Goal: Transaction & Acquisition: Purchase product/service

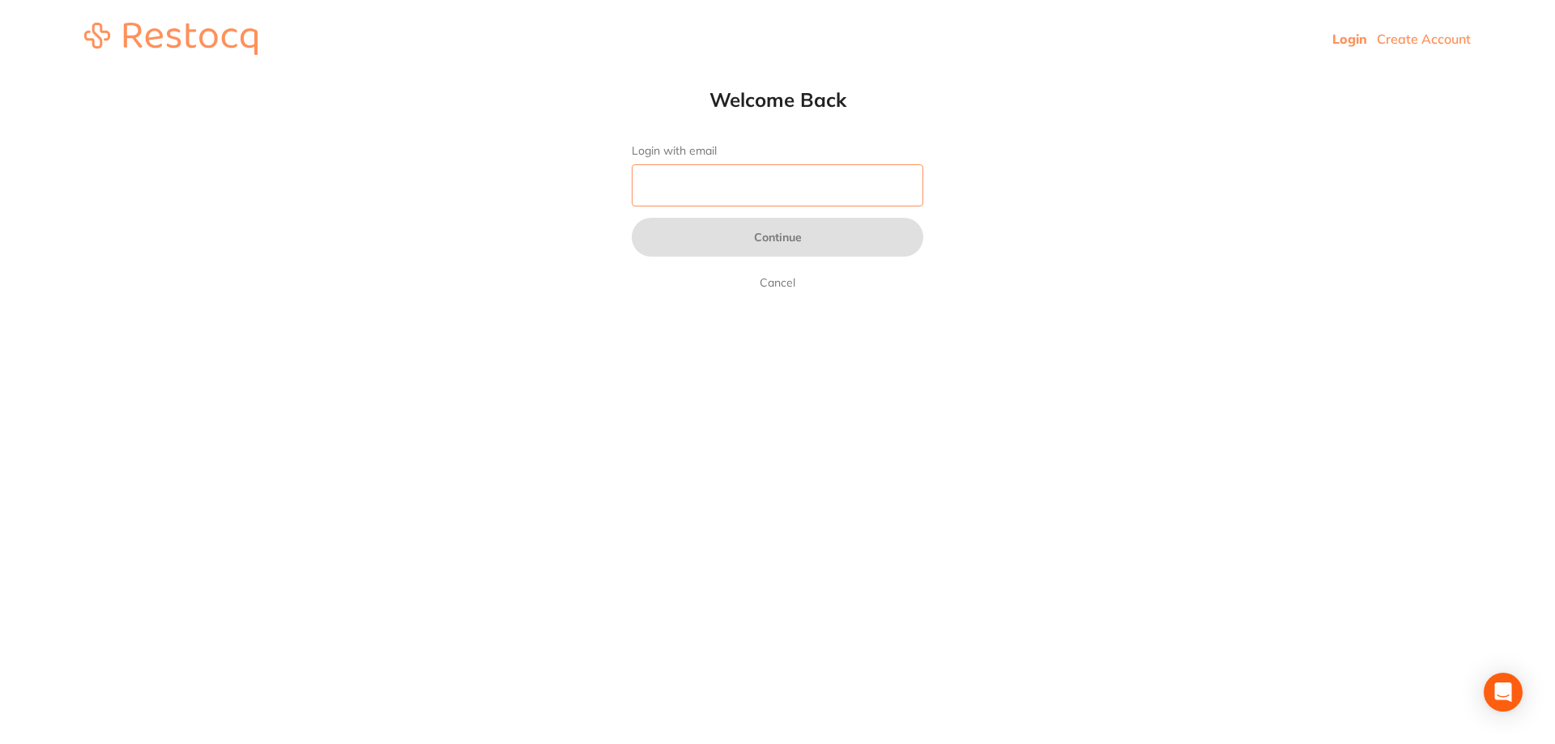
click at [753, 198] on input "Login with email" at bounding box center [778, 185] width 292 height 42
type input "[EMAIL_ADDRESS][DOMAIN_NAME]"
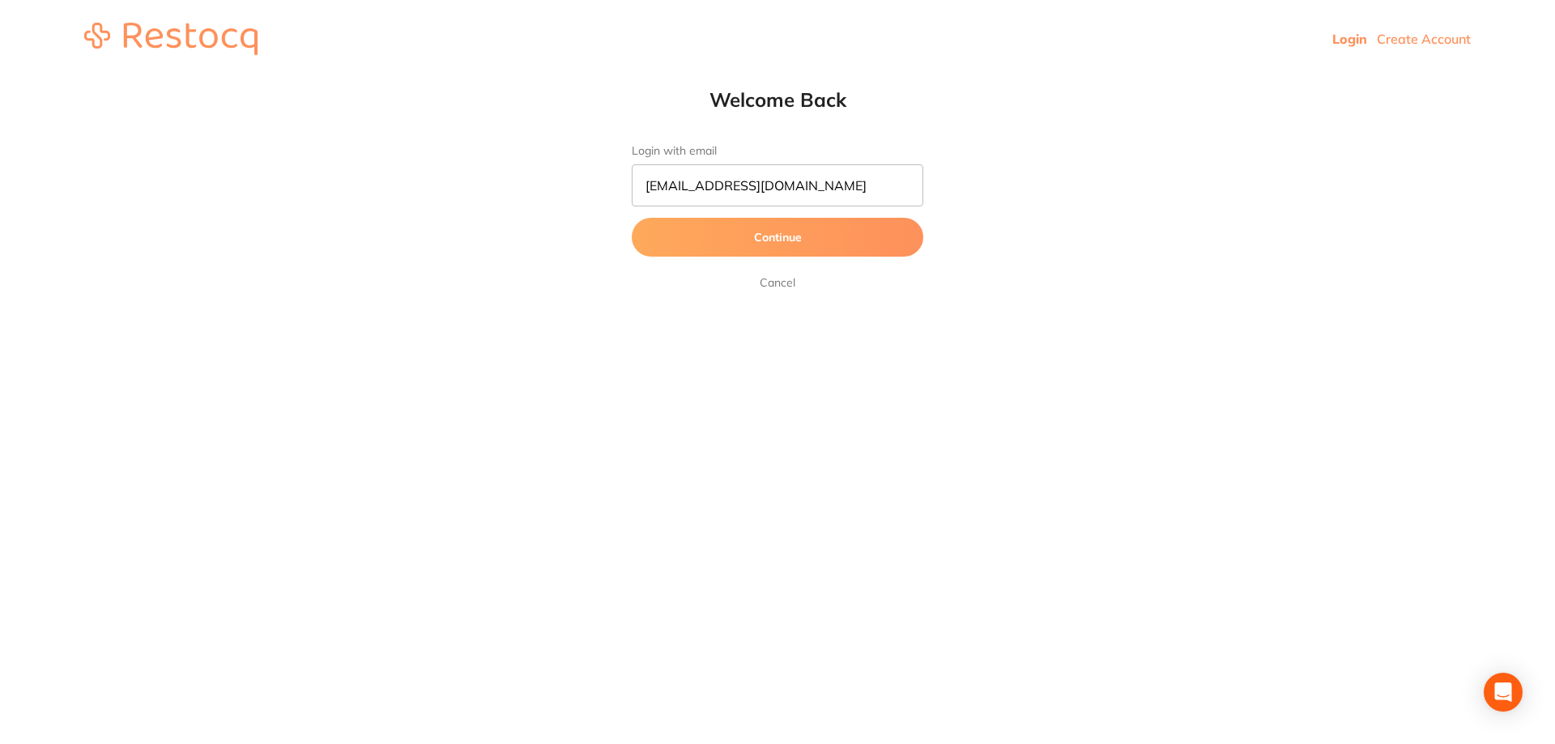
click at [791, 245] on button "Continue" at bounding box center [778, 237] width 292 height 39
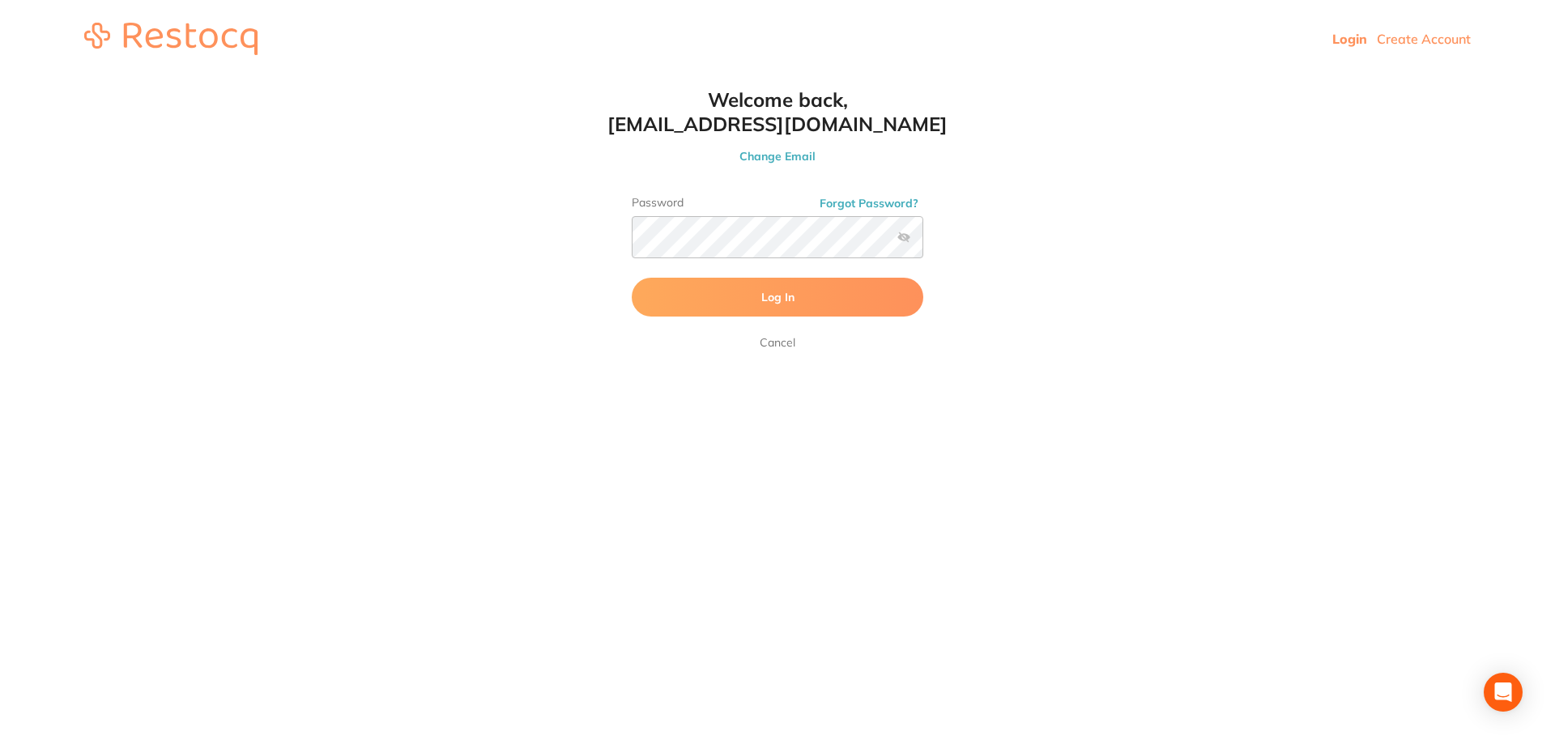
click at [770, 287] on button "Log In" at bounding box center [778, 297] width 292 height 39
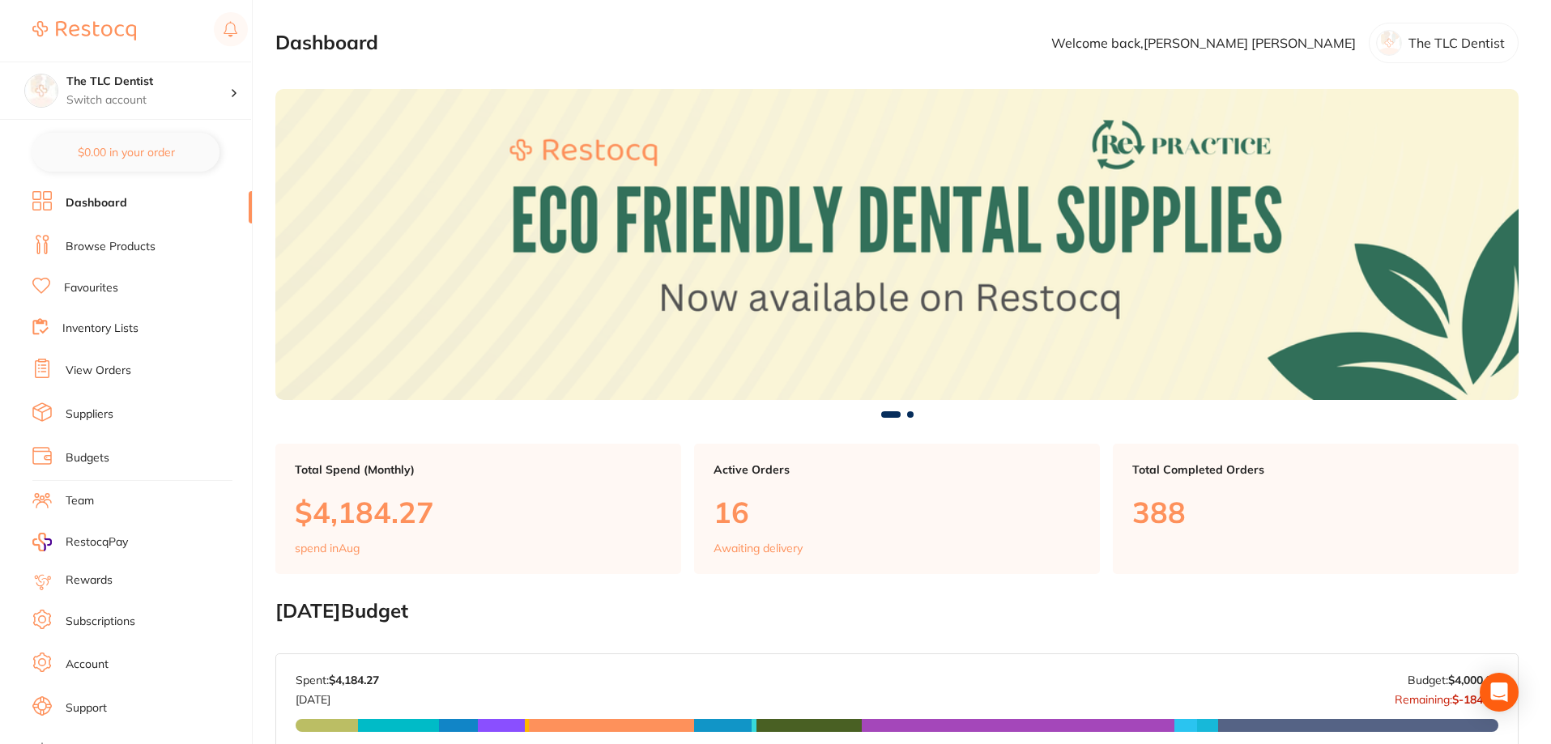
click at [98, 245] on link "Browse Products" at bounding box center [111, 247] width 90 height 16
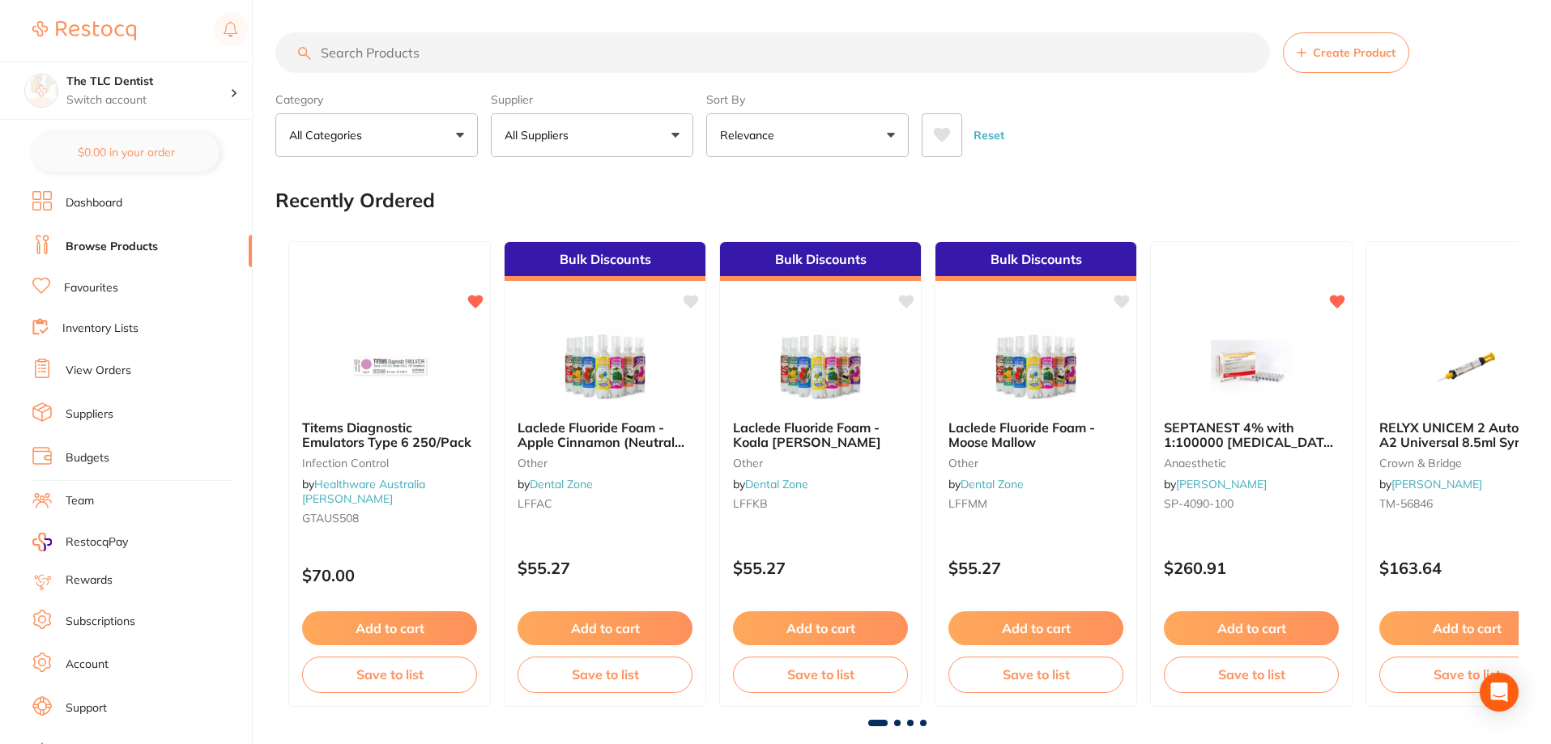
drag, startPoint x: 409, startPoint y: 68, endPoint x: 412, endPoint y: 53, distance: 14.9
click at [412, 53] on input "search" at bounding box center [772, 52] width 994 height 40
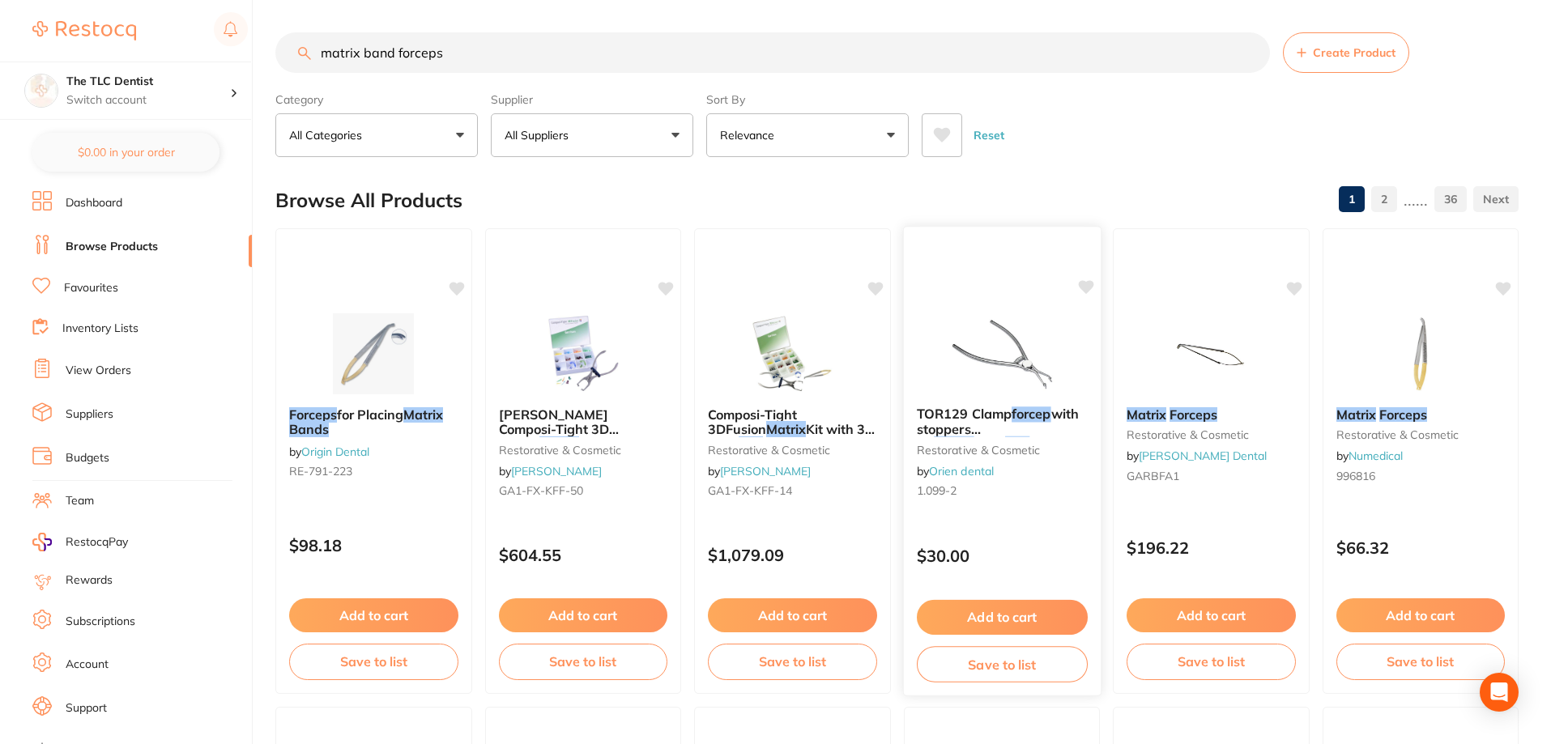
click at [990, 358] on img at bounding box center [1001, 353] width 106 height 82
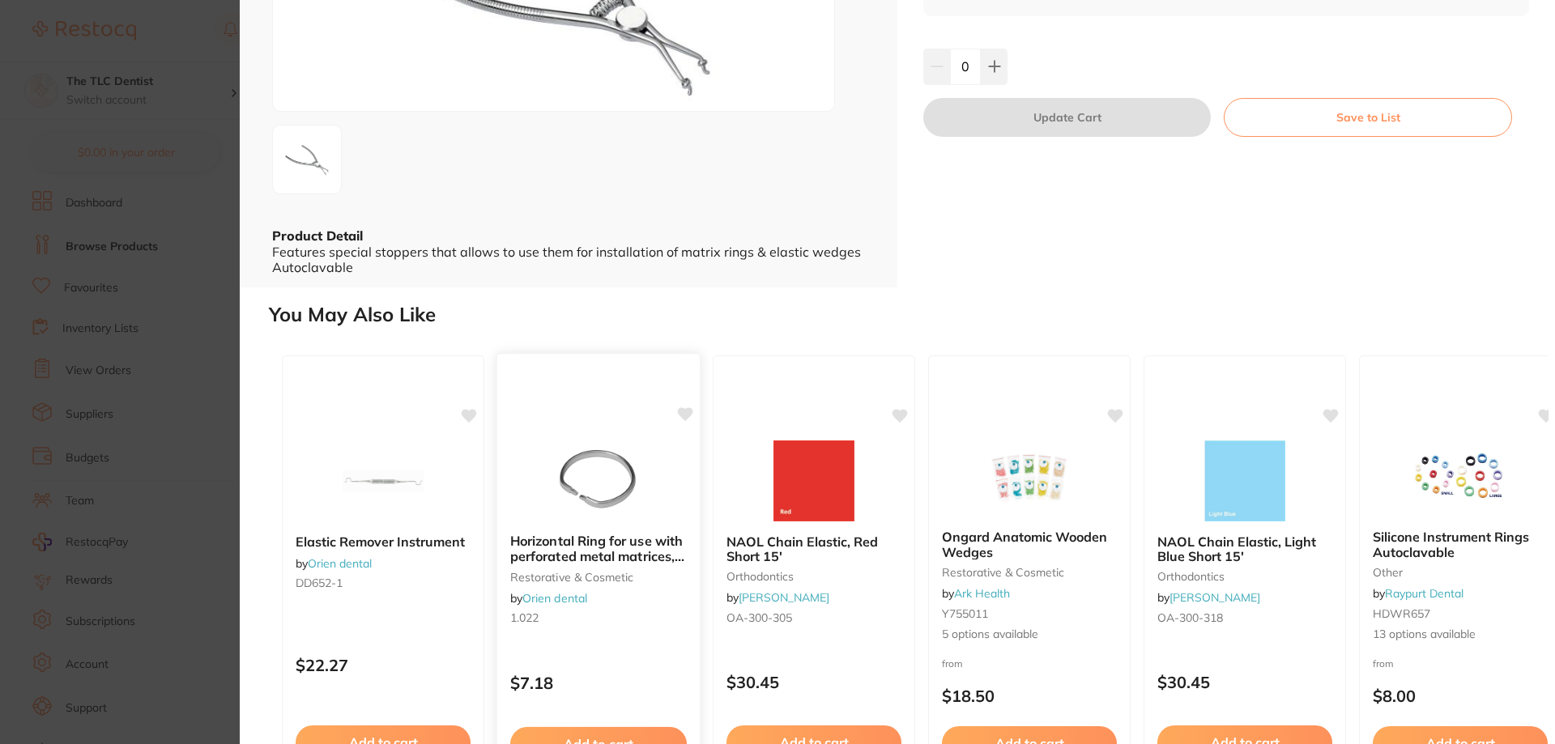
scroll to position [343, 0]
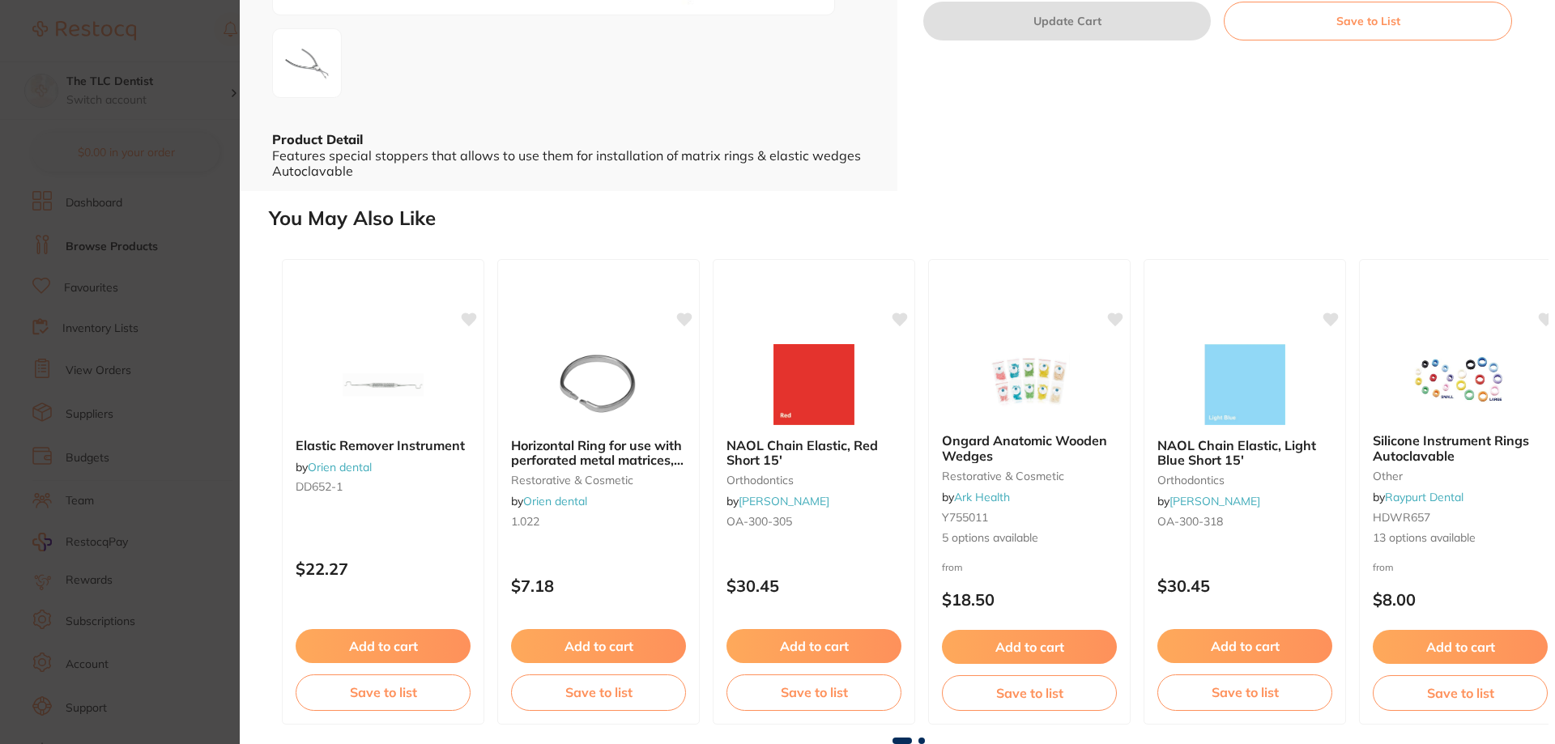
click at [214, 456] on section "TOR129 Clamp forcep with stoppers for matrix rings and elastic wedges, 1 [MEDIC…" at bounding box center [777, 372] width 1555 height 744
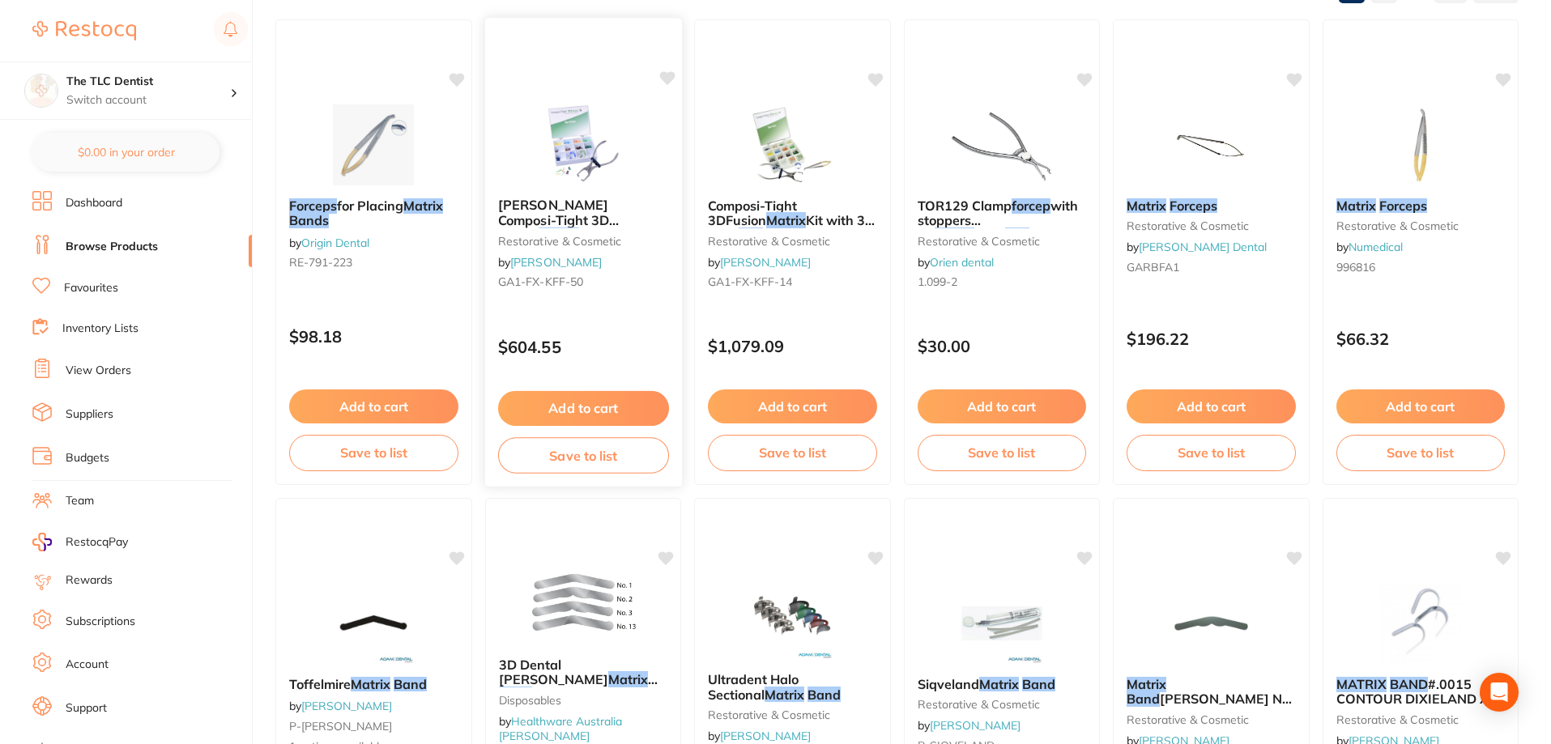
scroll to position [115, 0]
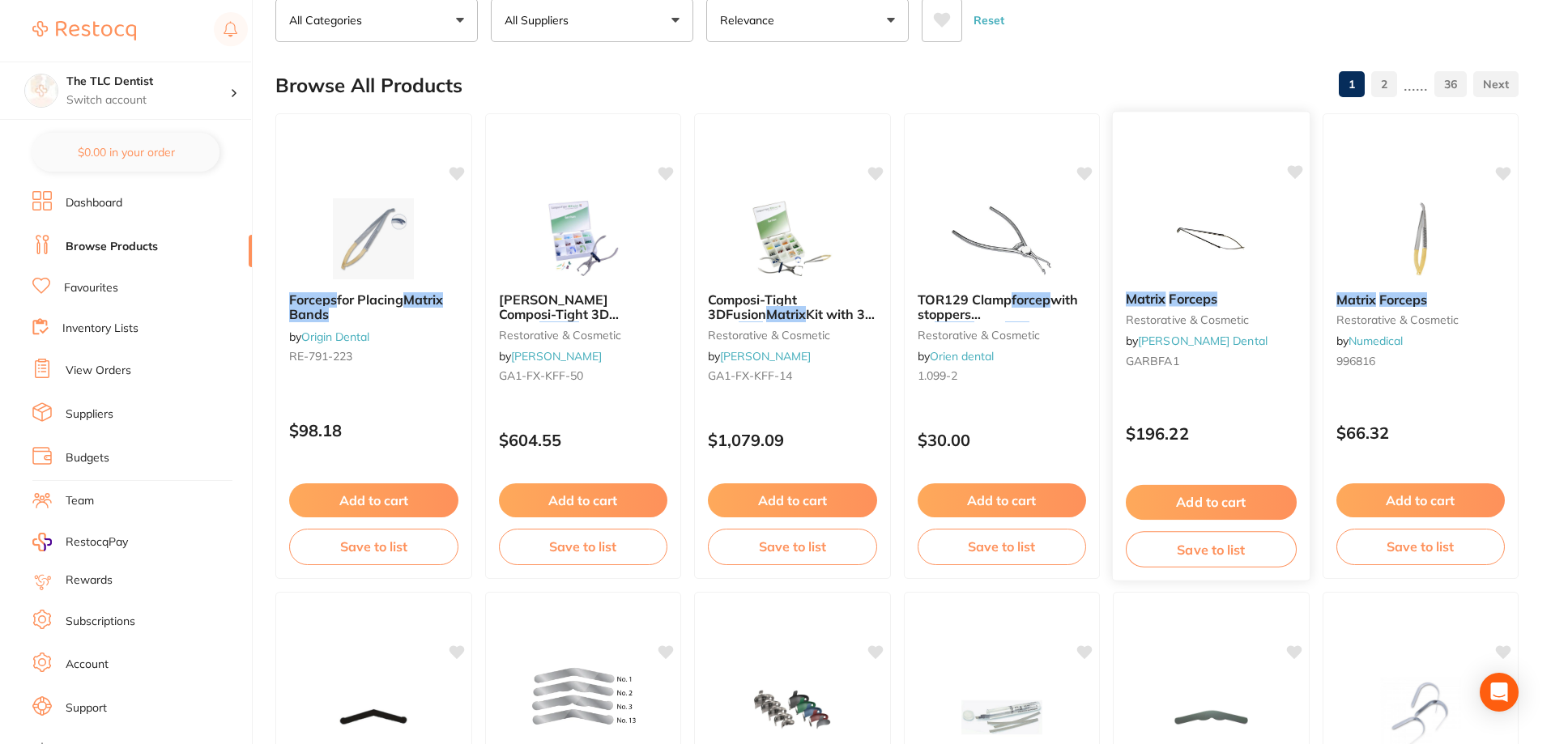
click at [1200, 222] on img at bounding box center [1211, 238] width 106 height 82
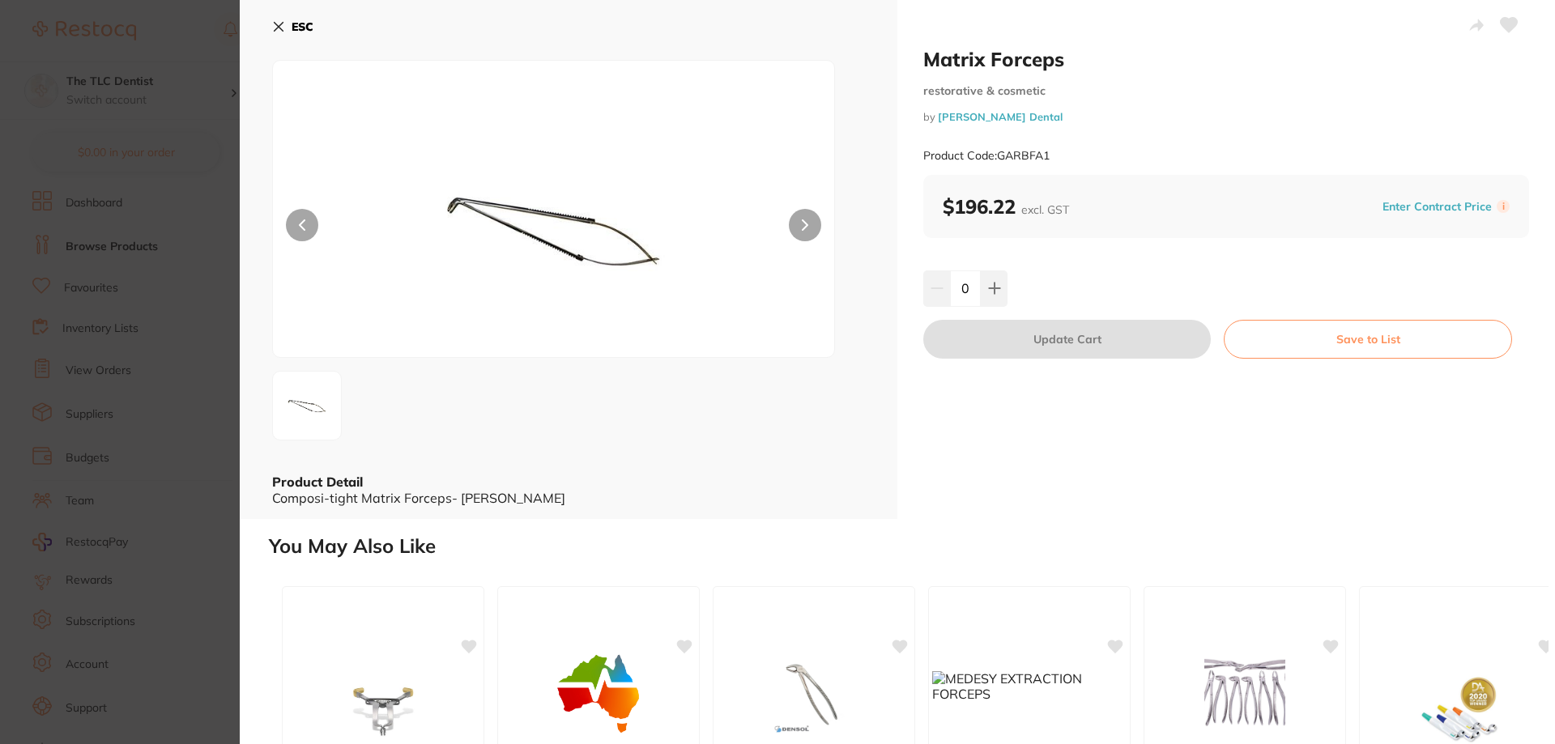
click at [488, 212] on img at bounding box center [553, 229] width 337 height 256
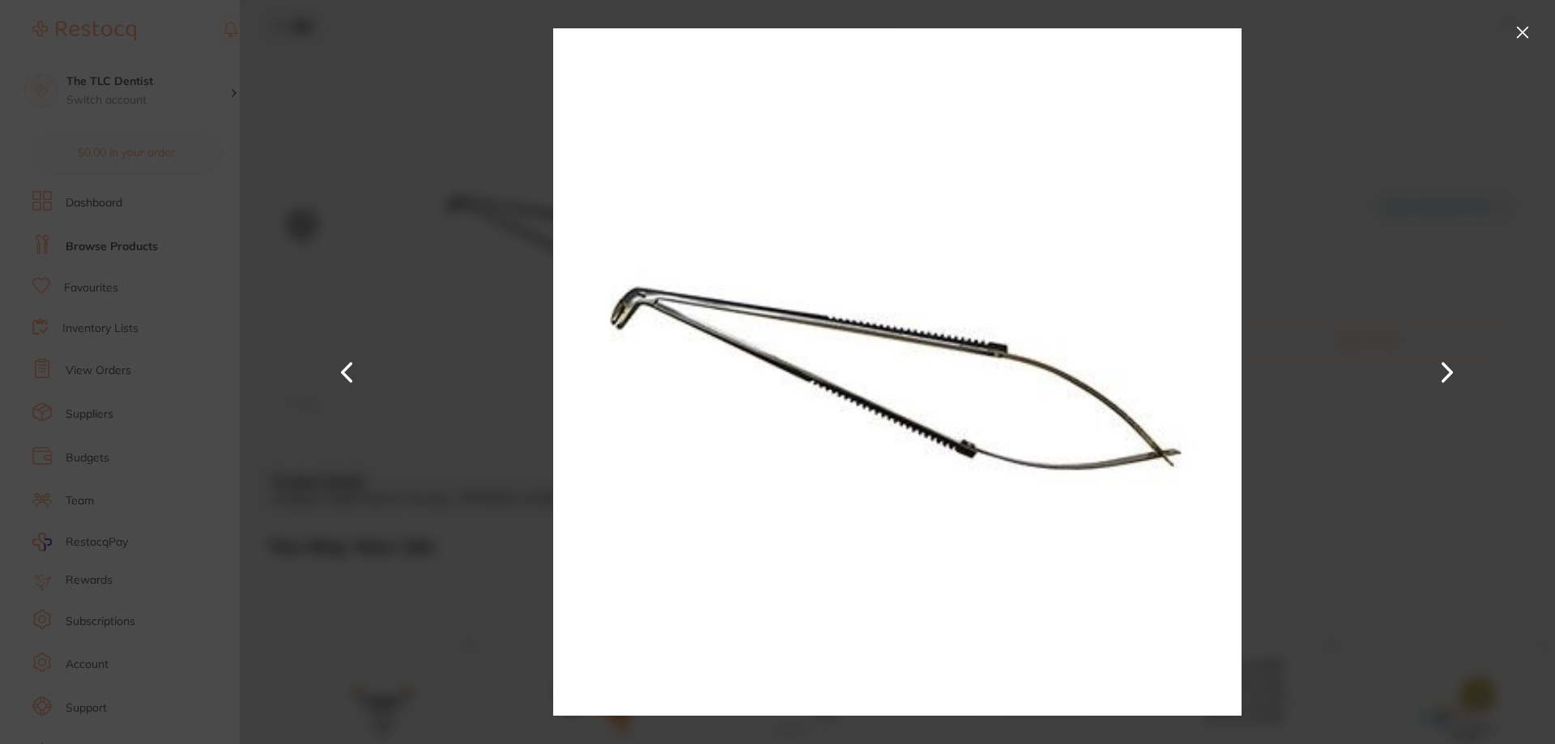
click at [215, 404] on section "Matrix Forceps restorative & cosmetic by [PERSON_NAME] Dental Product Code: GAR…" at bounding box center [777, 372] width 1555 height 744
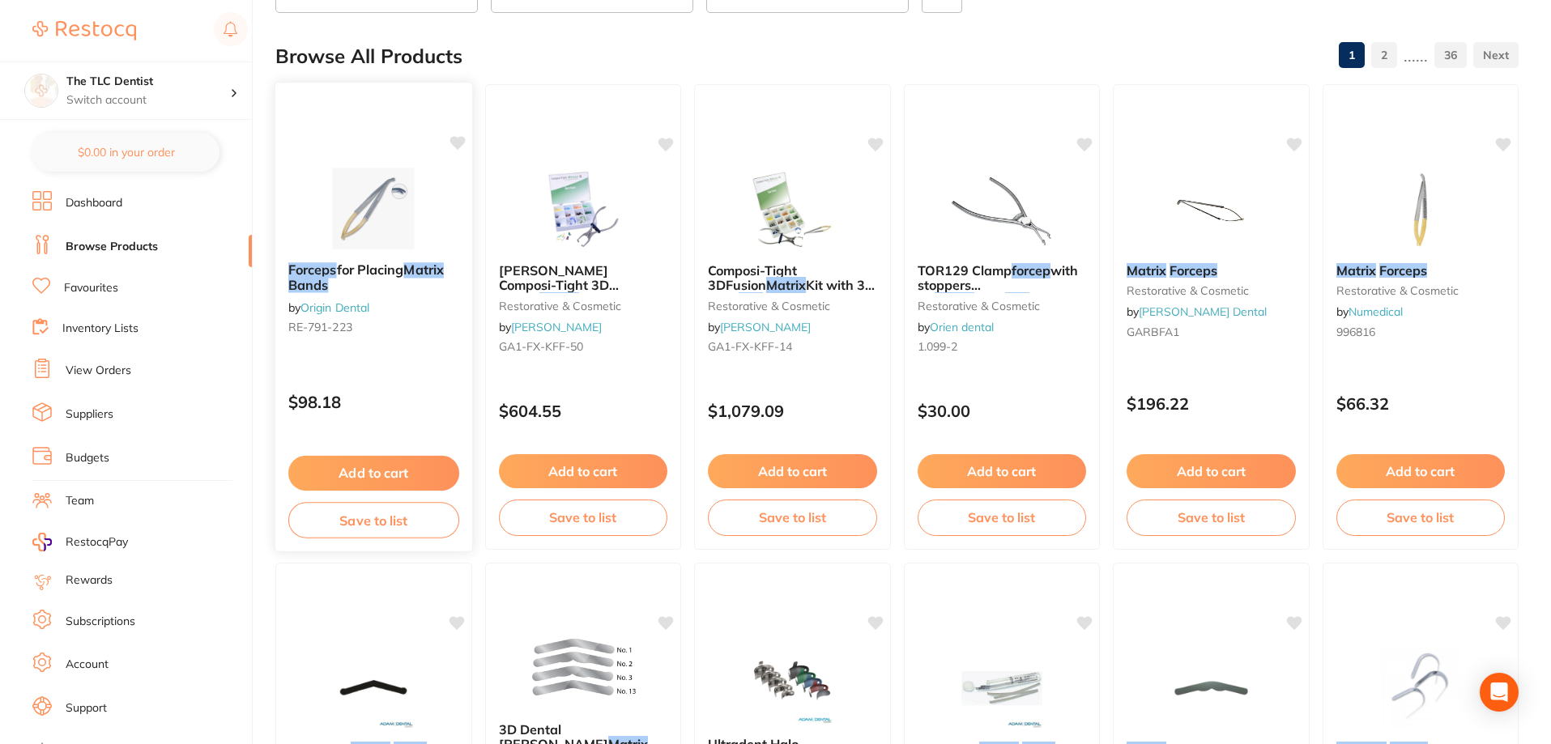
scroll to position [115, 0]
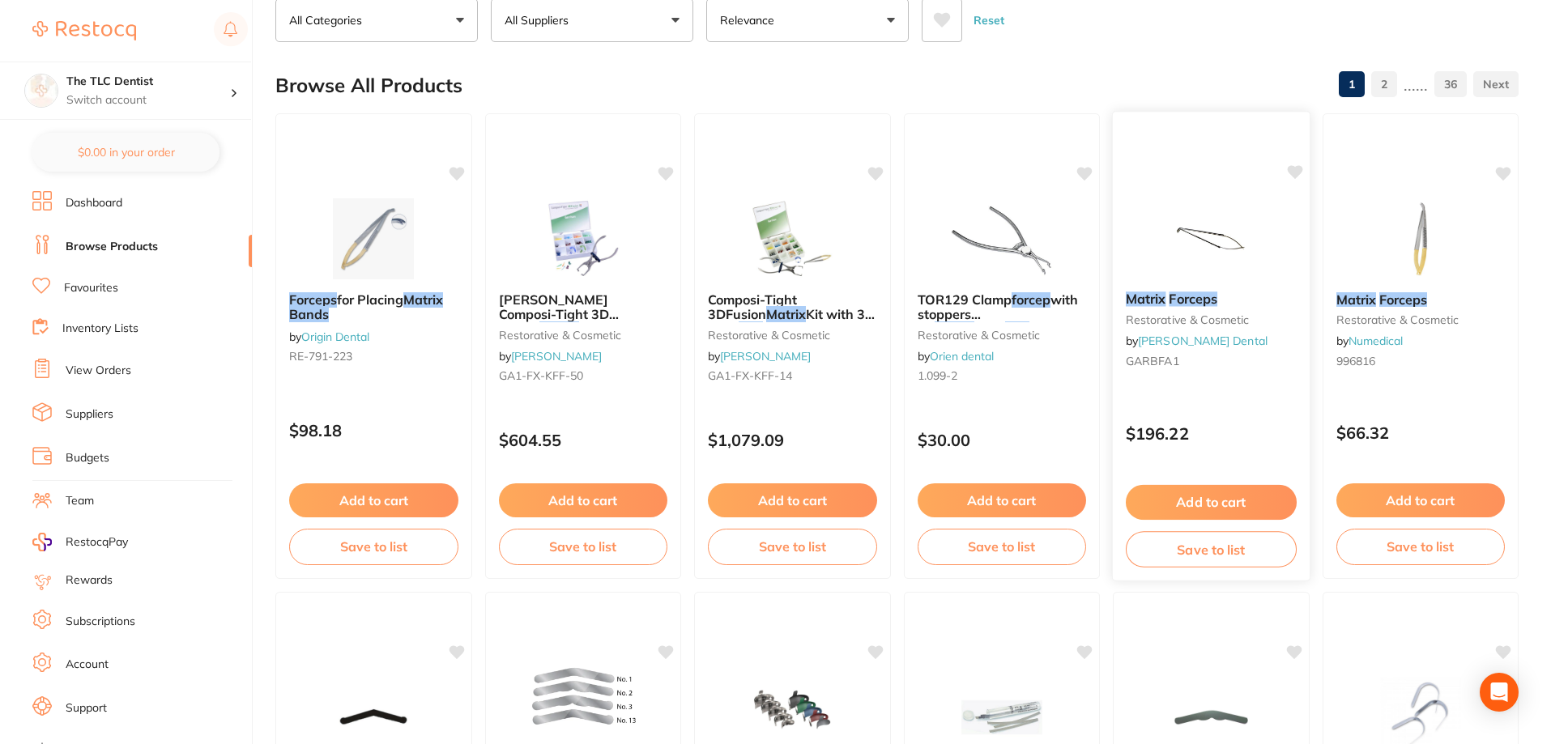
click at [1207, 221] on img at bounding box center [1211, 238] width 106 height 82
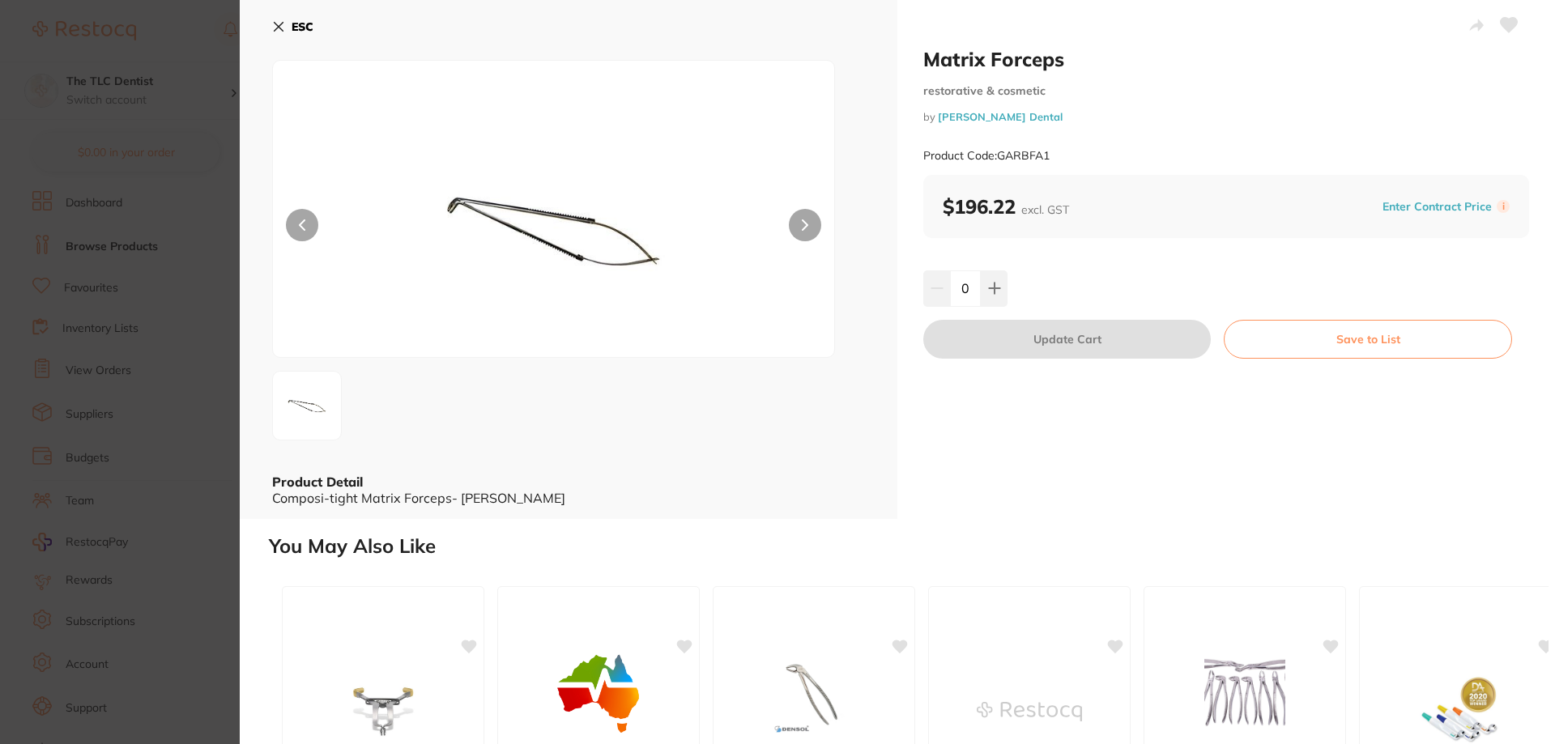
click at [212, 446] on section "Matrix Forceps restorative & cosmetic by [PERSON_NAME] Dental Product Code: GAR…" at bounding box center [777, 372] width 1555 height 744
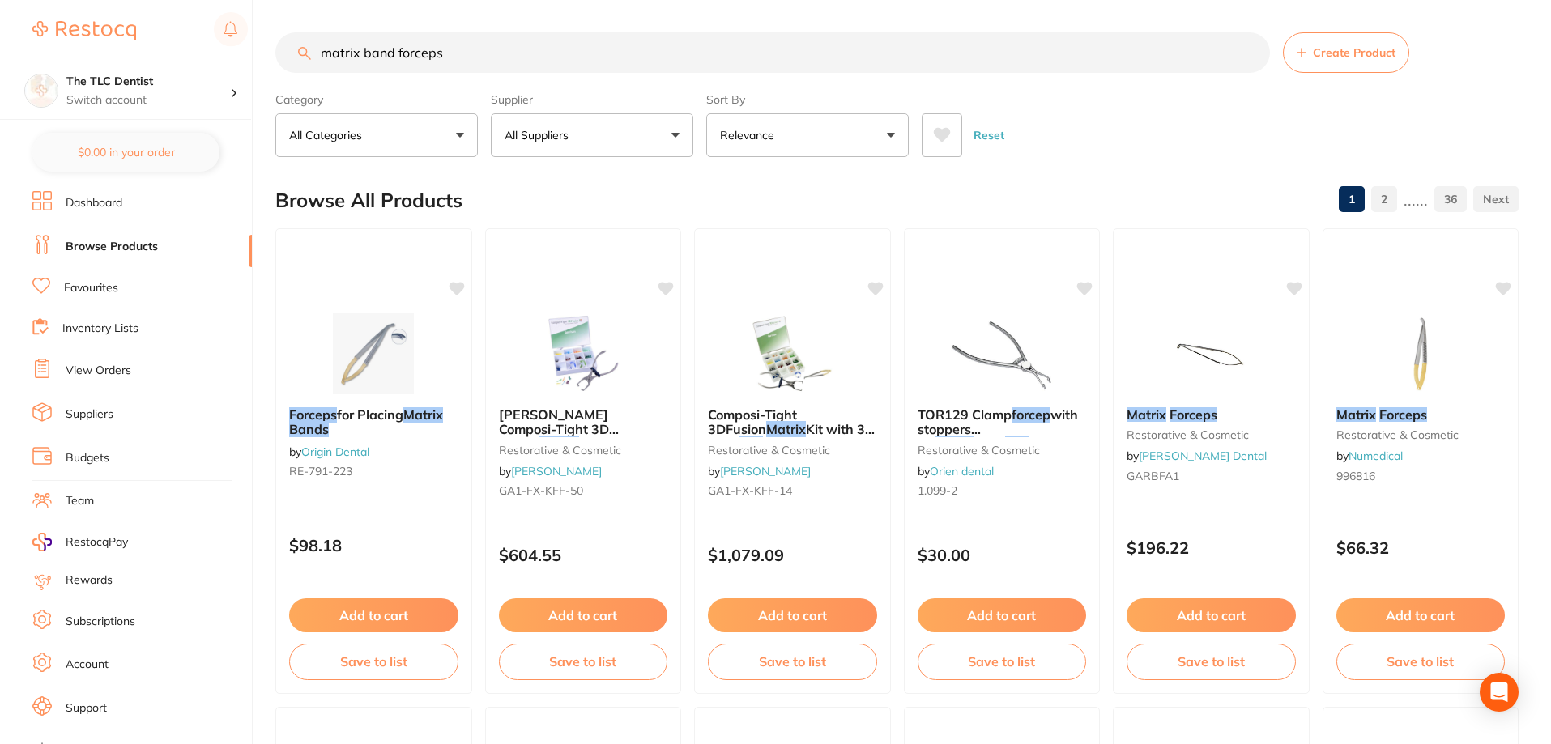
scroll to position [1, 0]
drag, startPoint x: 465, startPoint y: 50, endPoint x: 326, endPoint y: 70, distance: 140.0
click at [326, 70] on input "matrix band forceps" at bounding box center [772, 52] width 994 height 40
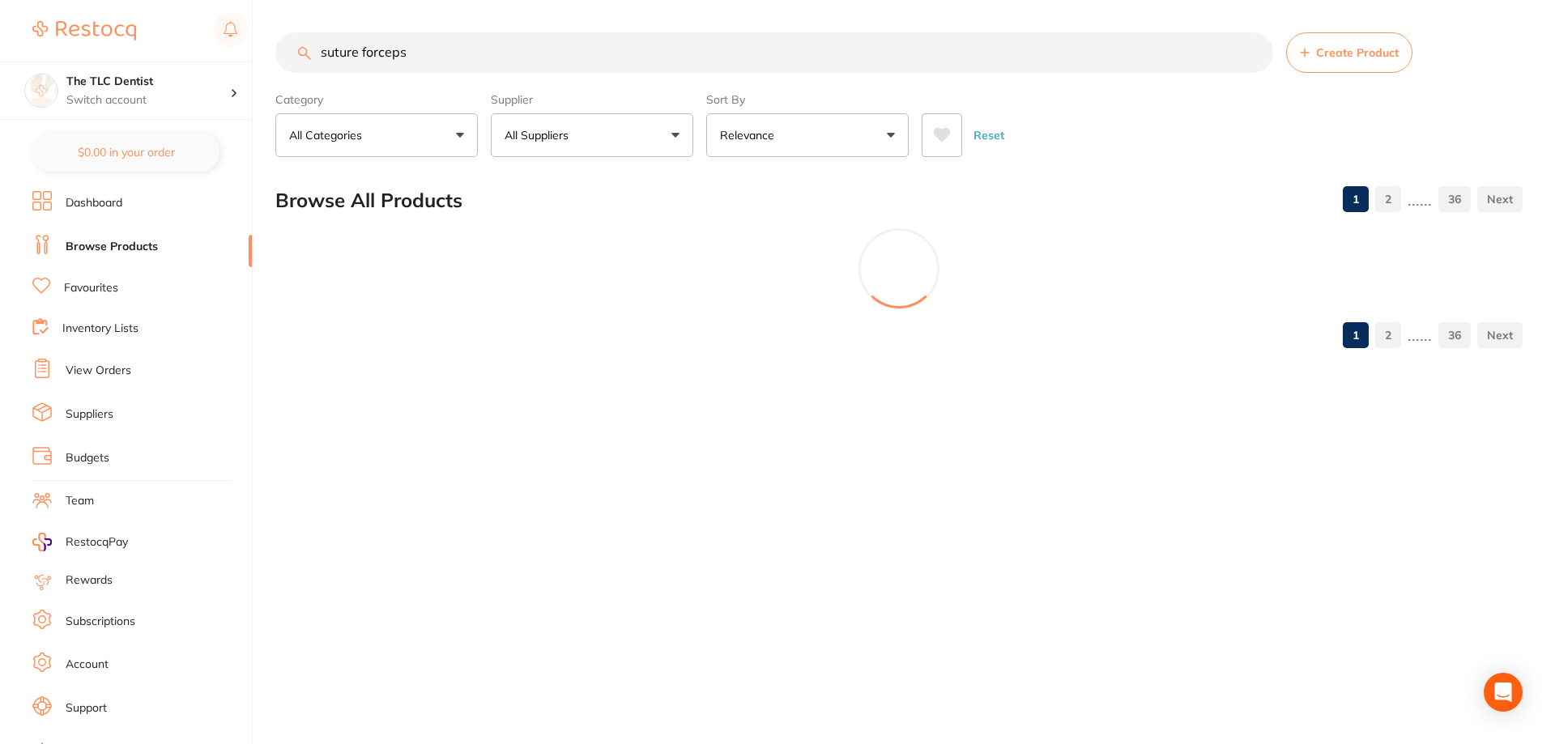
type input "suture forceps"
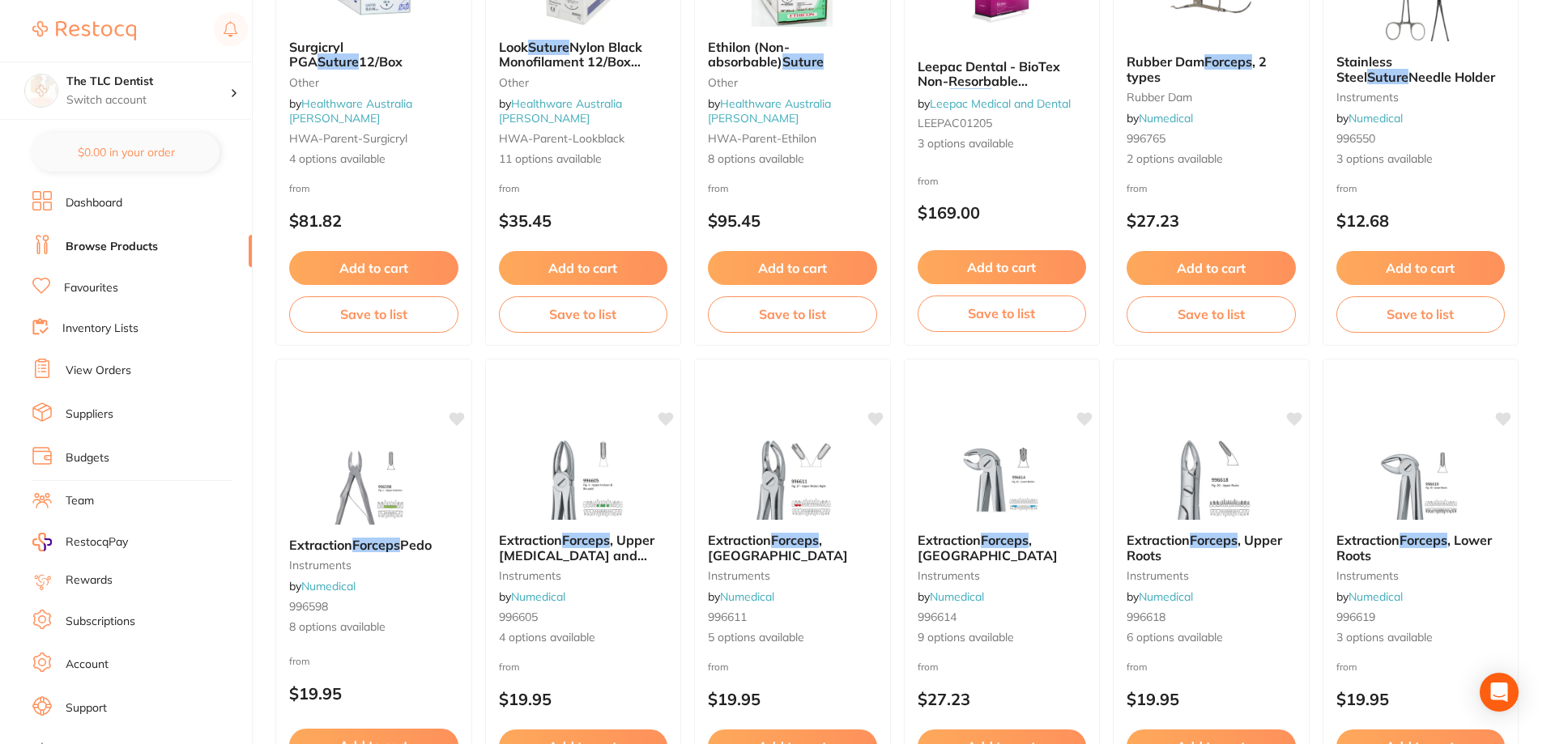
scroll to position [1352, 0]
